Goal: Information Seeking & Learning: Learn about a topic

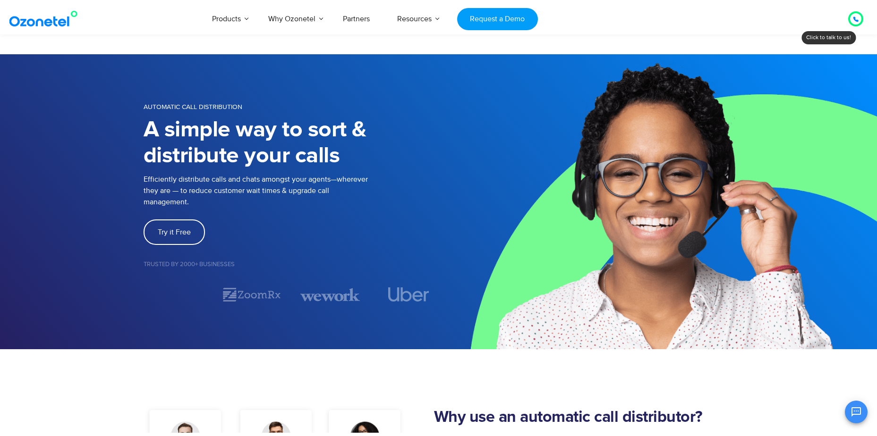
scroll to position [1108, 0]
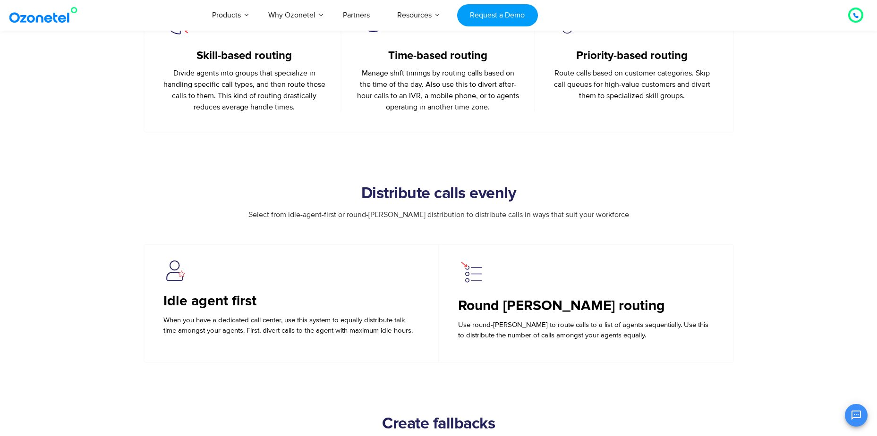
click at [537, 307] on h3 "Round [PERSON_NAME] routing" at bounding box center [586, 306] width 256 height 18
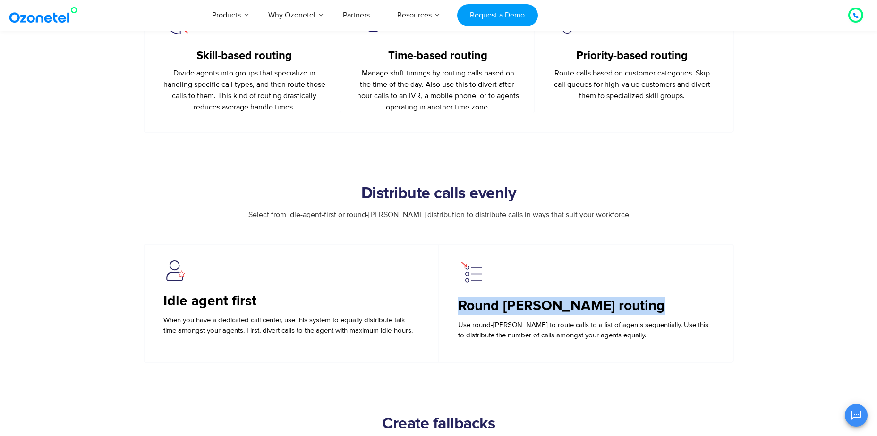
click at [537, 307] on h3 "Round [PERSON_NAME] routing" at bounding box center [586, 306] width 256 height 18
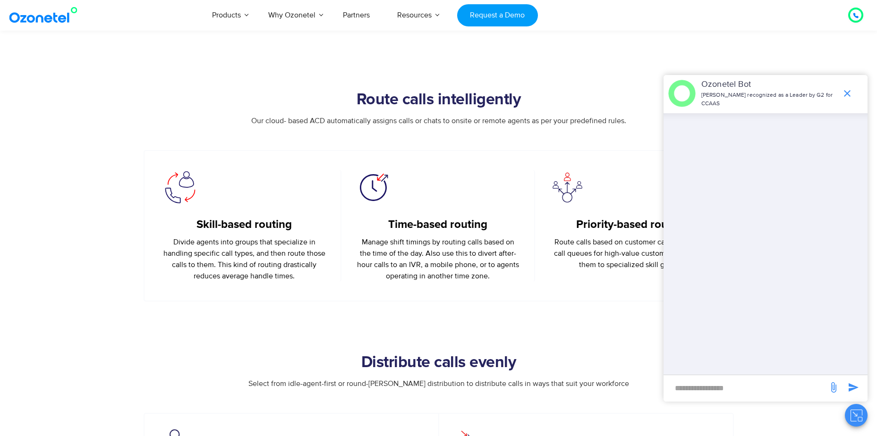
scroll to position [966, 0]
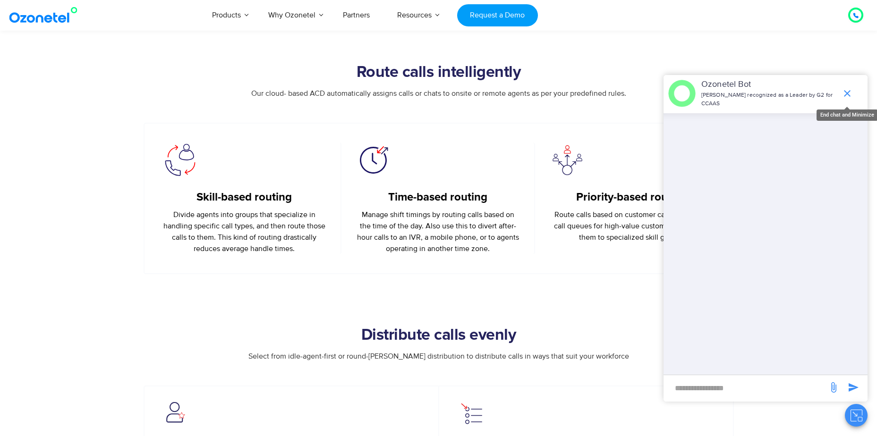
click at [844, 97] on icon "end chat or minimize" at bounding box center [847, 93] width 11 height 11
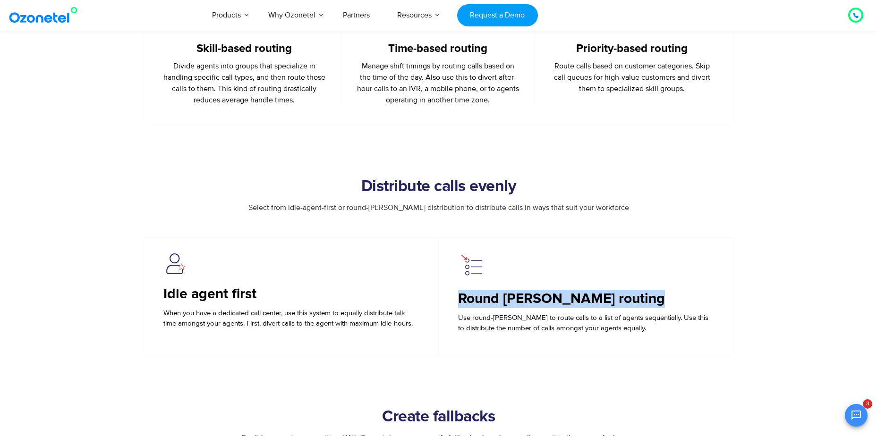
scroll to position [1155, 0]
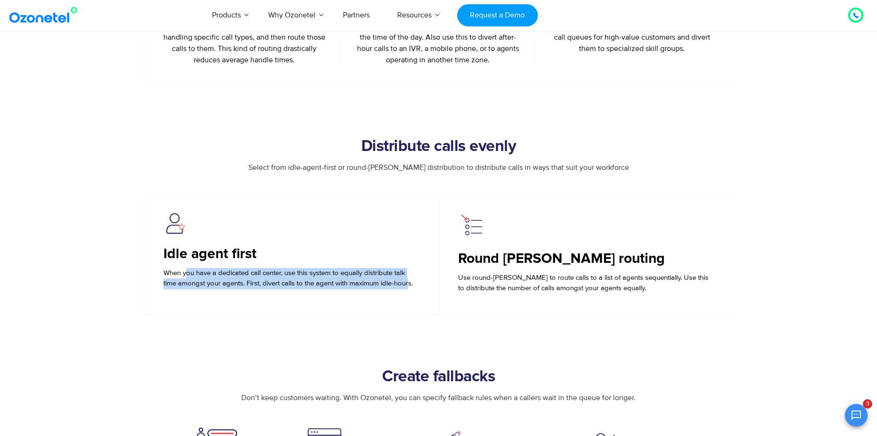
drag, startPoint x: 188, startPoint y: 270, endPoint x: 414, endPoint y: 285, distance: 225.8
click at [413, 285] on span "When you have a dedicated call center, use this system to equally distribute ta…" at bounding box center [287, 279] width 249 height 20
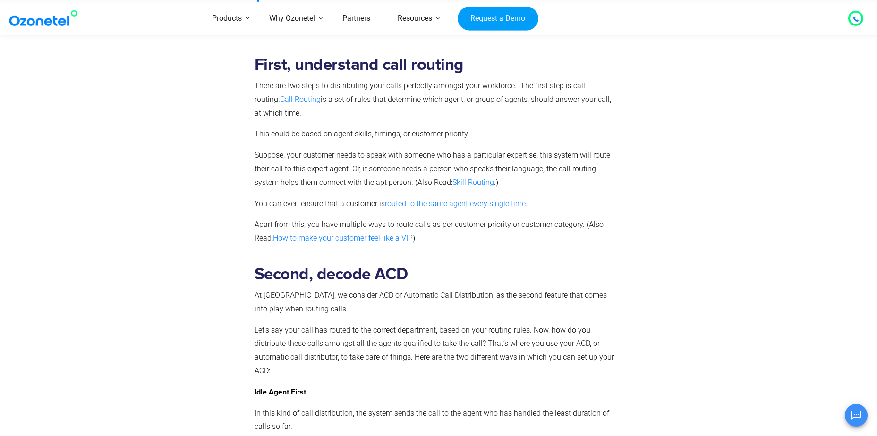
scroll to position [425, 0]
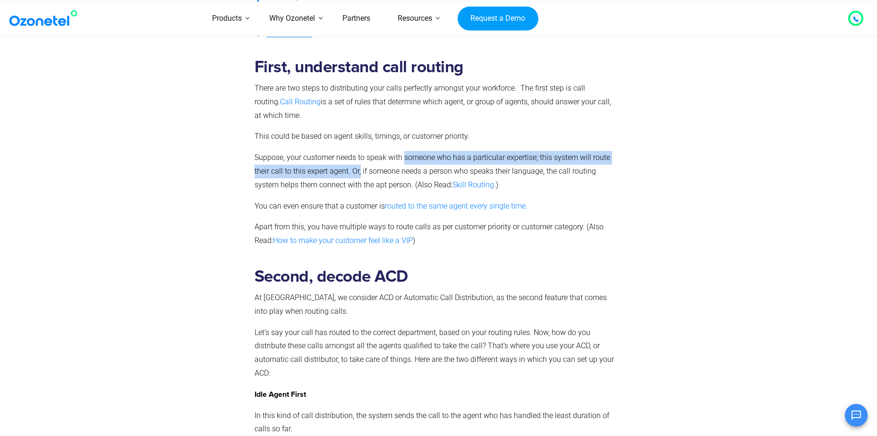
drag, startPoint x: 404, startPoint y: 153, endPoint x: 361, endPoint y: 171, distance: 47.0
click at [360, 178] on p "Suppose, your customer needs to speak with someone who has a particular experti…" at bounding box center [437, 171] width 365 height 41
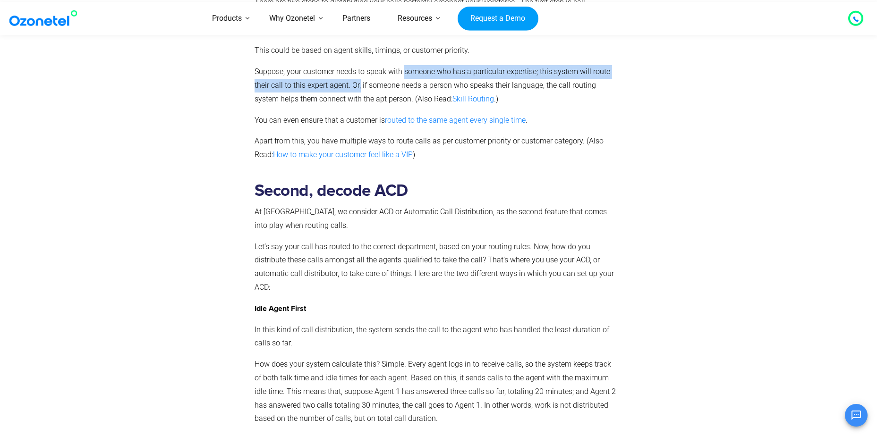
scroll to position [519, 0]
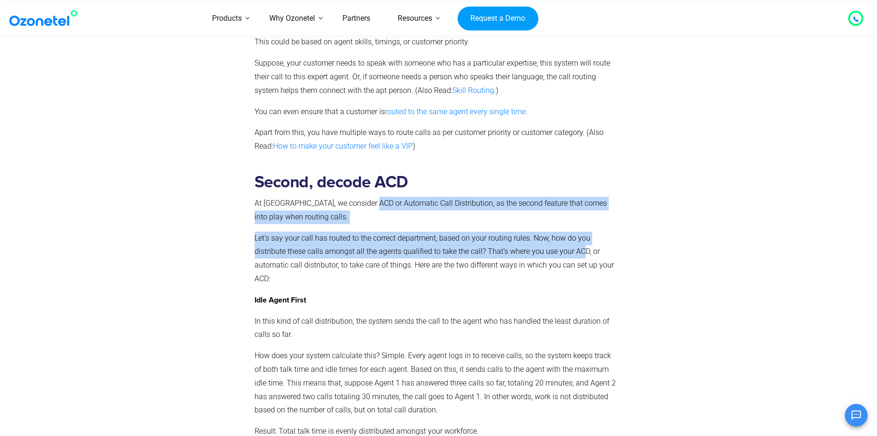
drag, startPoint x: 370, startPoint y: 198, endPoint x: 540, endPoint y: 259, distance: 181.0
click at [583, 248] on div "Second, decode ACD At Ozonetel, we consider ACD or Automatic Call Distribution,…" at bounding box center [437, 396] width 365 height 446
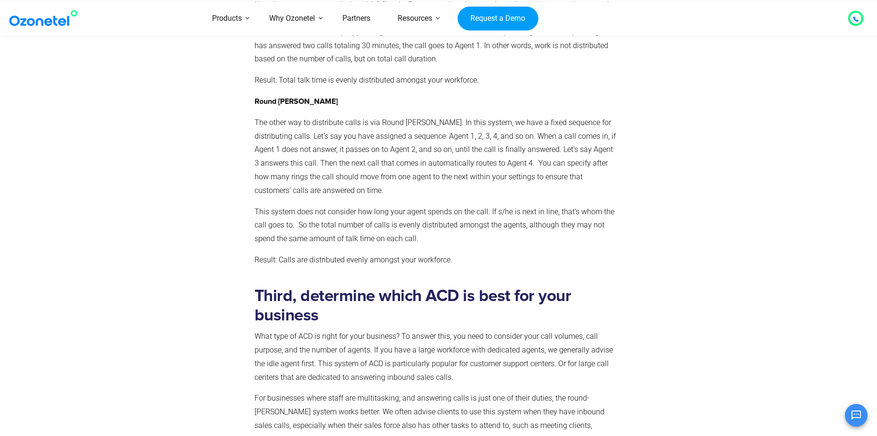
scroll to position [897, 0]
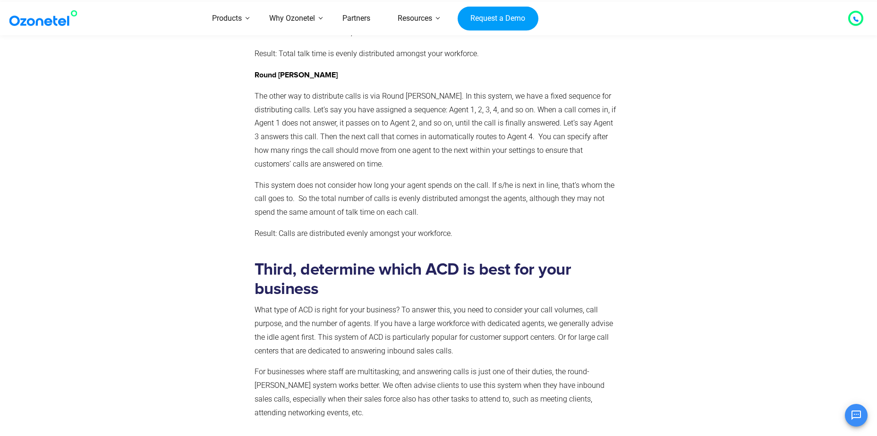
drag, startPoint x: 378, startPoint y: 275, endPoint x: 571, endPoint y: 260, distance: 194.2
click at [380, 275] on strong "Third, determine which ACD is best for your business" at bounding box center [413, 280] width 317 height 36
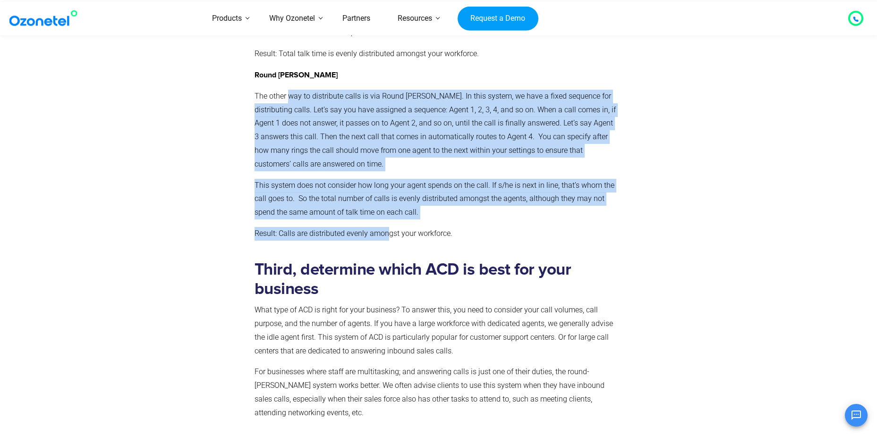
drag, startPoint x: 288, startPoint y: 88, endPoint x: 452, endPoint y: 245, distance: 226.8
click at [390, 225] on div "Second, decode ACD At Ozonetel, we consider ACD or Automatic Call Distribution,…" at bounding box center [437, 18] width 365 height 446
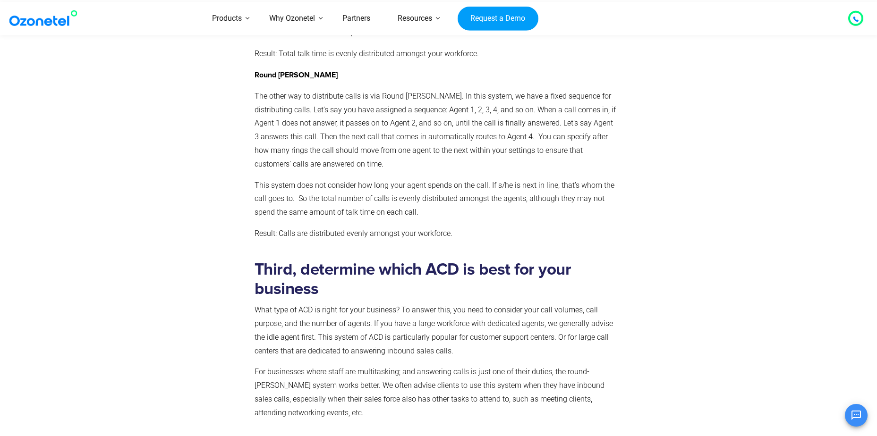
click at [464, 264] on strong "Third, determine which ACD is best for your business" at bounding box center [413, 280] width 317 height 36
click at [340, 311] on p "What type of ACD is right for your business? To answer this, you need to consid…" at bounding box center [437, 331] width 365 height 54
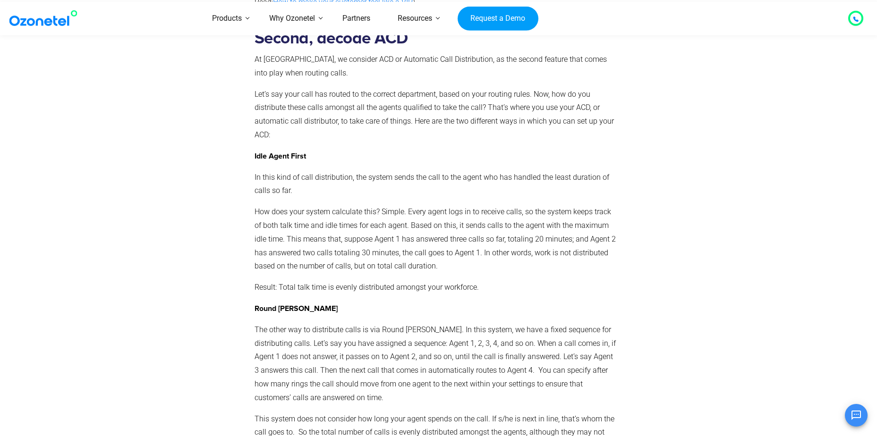
scroll to position [661, 0]
